Goal: Information Seeking & Learning: Learn about a topic

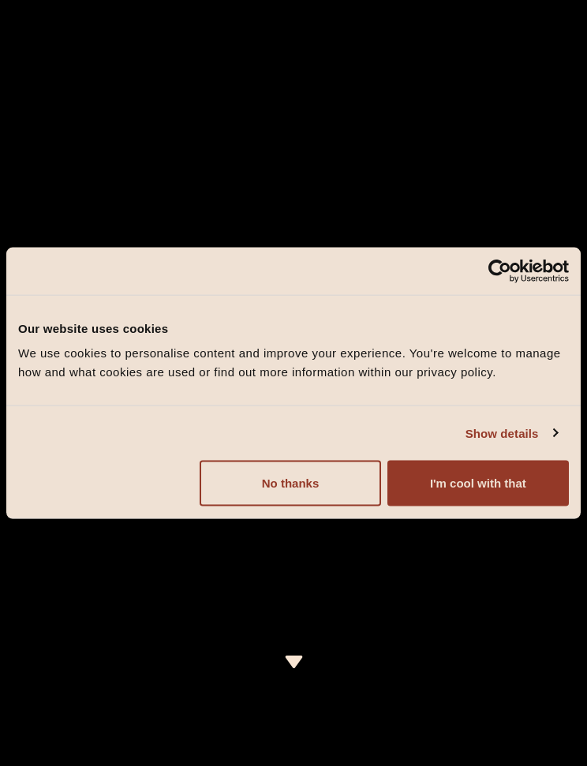
click at [489, 484] on button "I'm cool with that" at bounding box center [479, 484] width 182 height 46
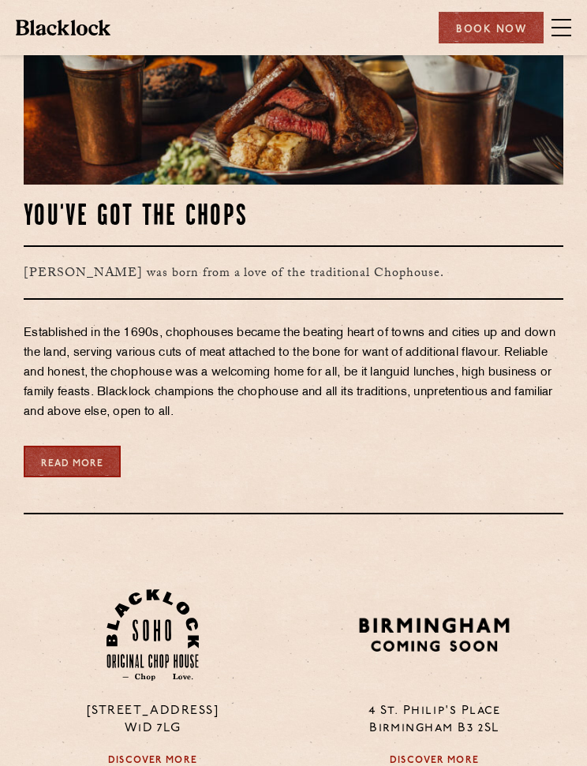
scroll to position [776, 0]
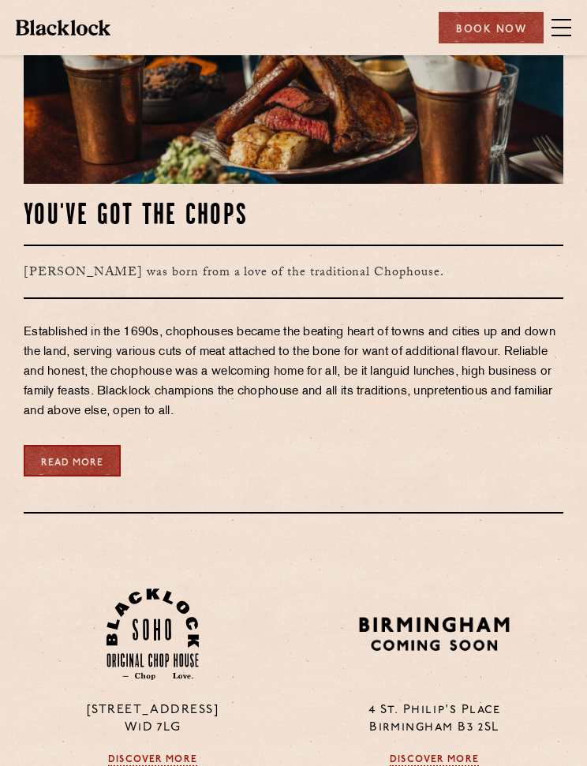
click at [571, 31] on span at bounding box center [562, 28] width 20 height 24
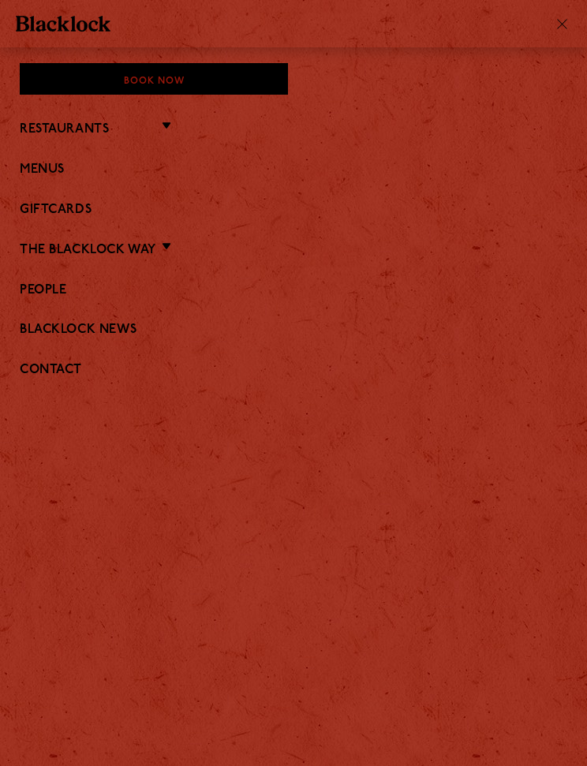
click at [63, 159] on li "Menus" at bounding box center [294, 169] width 548 height 21
click at [52, 170] on link "Menus" at bounding box center [294, 170] width 548 height 15
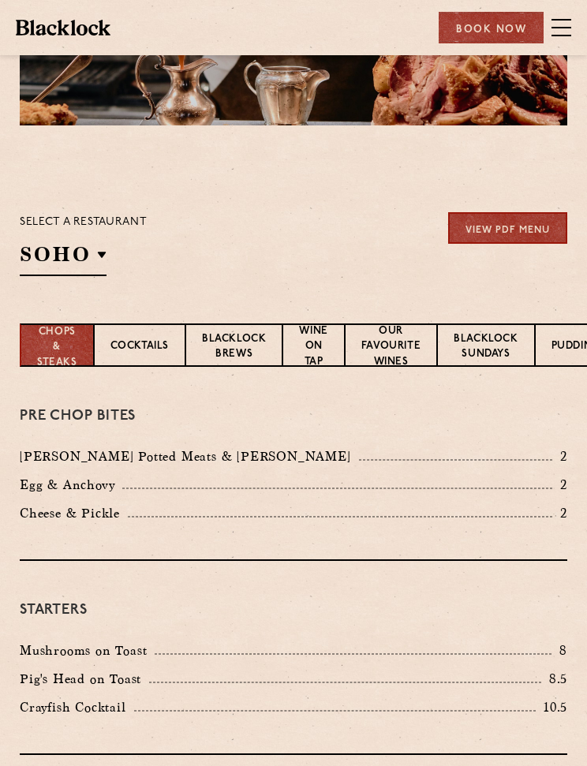
scroll to position [133, 0]
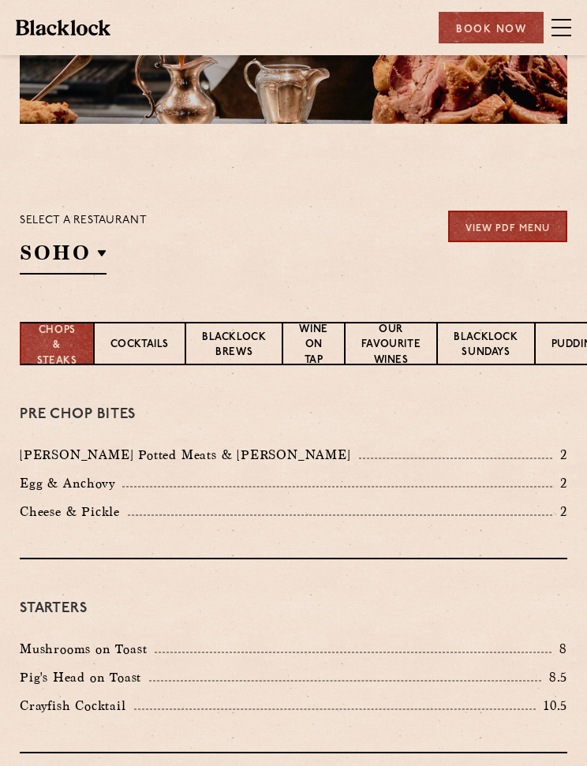
click at [0, 0] on li "Covent Garden" at bounding box center [0, 0] width 0 height 0
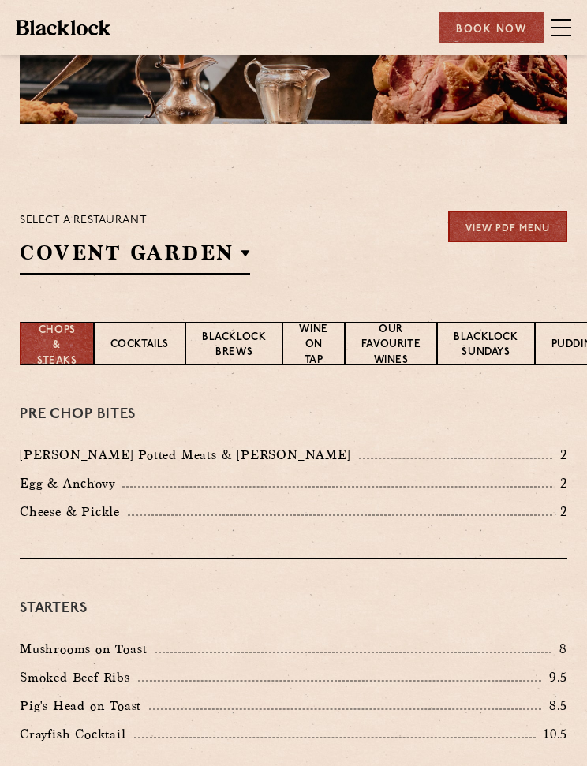
click at [0, 0] on p "Covent Garden" at bounding box center [0, 0] width 0 height 0
click at [371, 194] on section "Select a restaurant Covent Garden Soho Birmingham City Shoreditch Covent Garden…" at bounding box center [293, 240] width 587 height 163
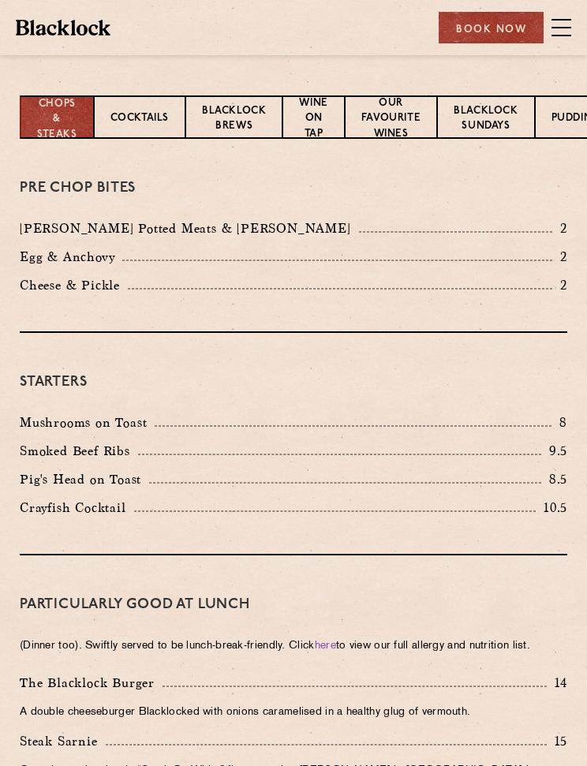
scroll to position [361, 0]
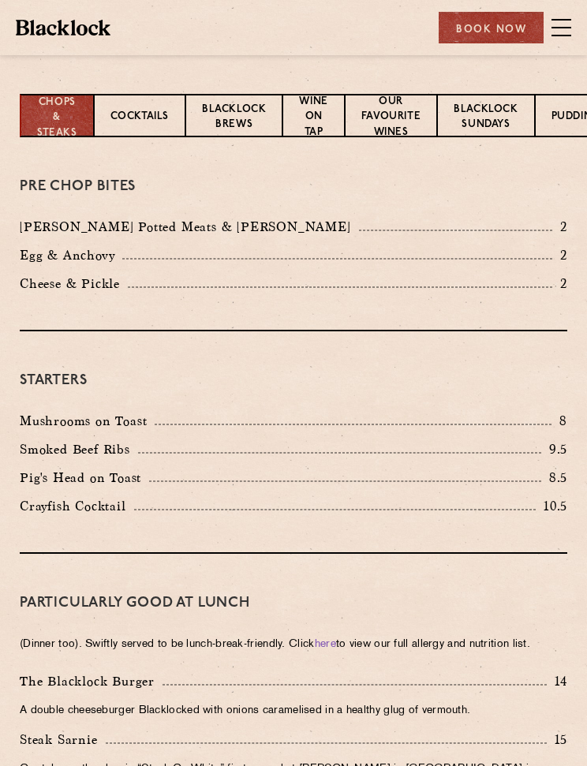
click at [328, 114] on p "Wine on Tap" at bounding box center [313, 118] width 28 height 48
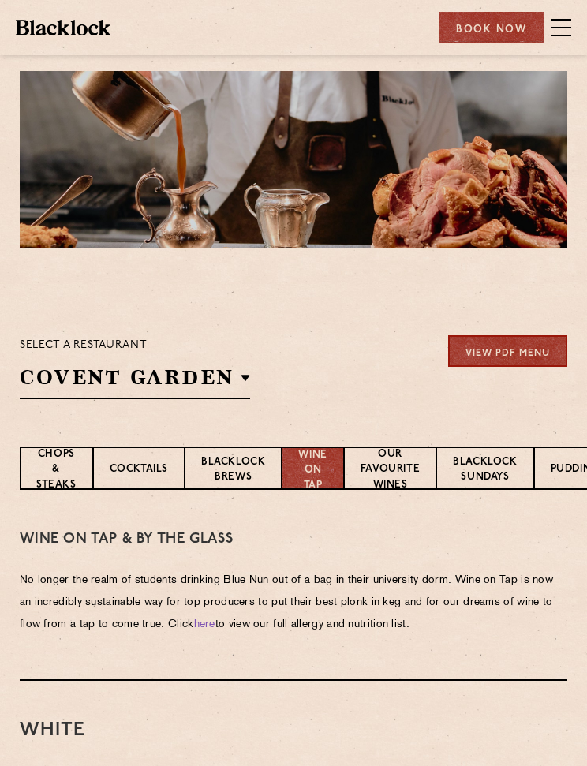
scroll to position [0, 0]
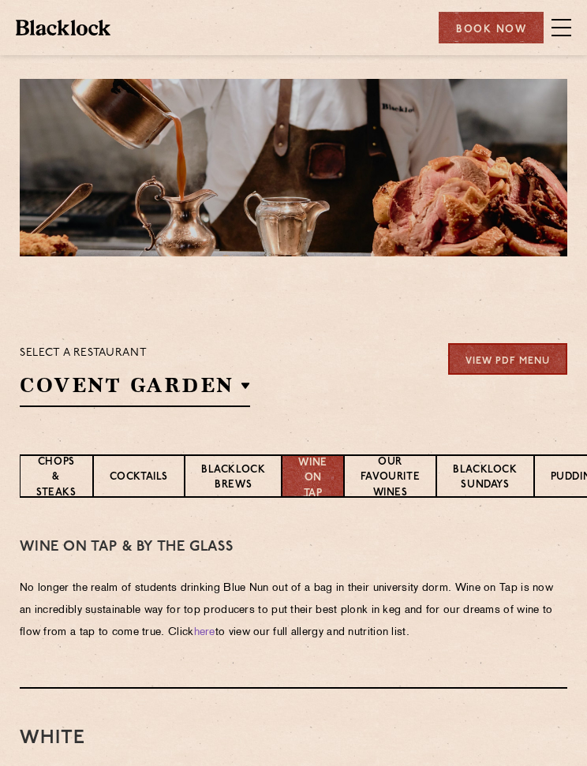
click at [411, 462] on p "Our favourite wines" at bounding box center [390, 479] width 59 height 48
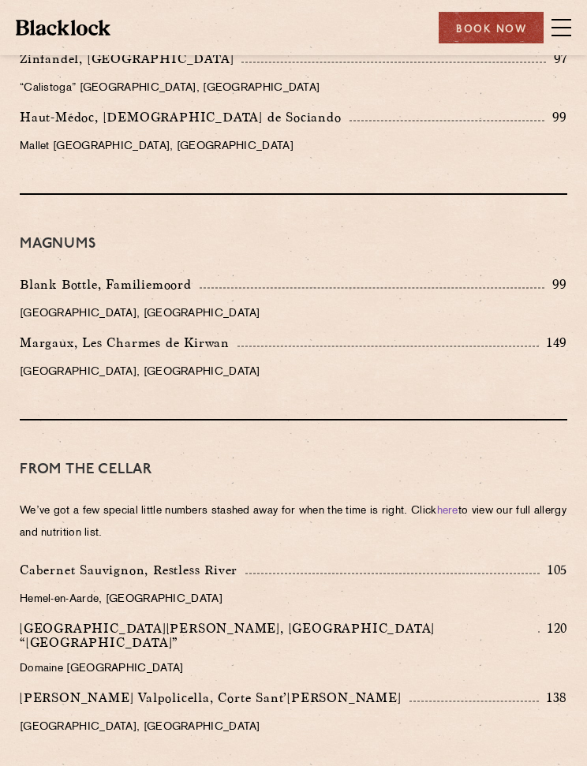
scroll to position [2938, 0]
